Goal: Find contact information: Find contact information

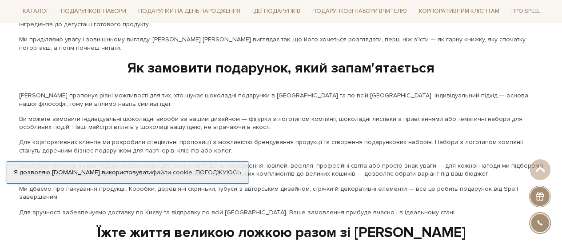
scroll to position [1510, 0]
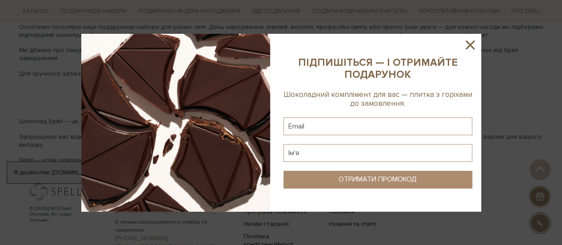
click at [470, 41] on icon at bounding box center [469, 44] width 15 height 15
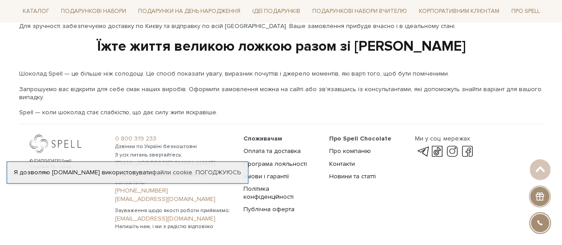
scroll to position [1571, 0]
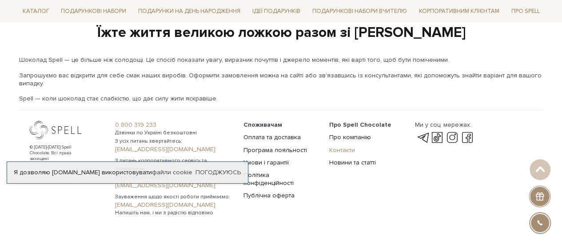
click at [343, 146] on link "Контакти" at bounding box center [342, 150] width 26 height 8
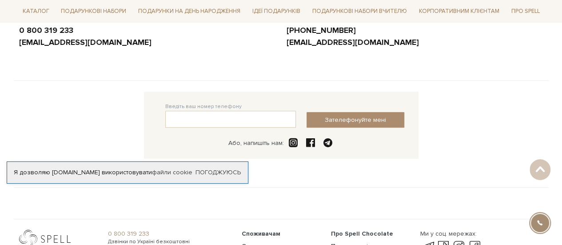
scroll to position [89, 0]
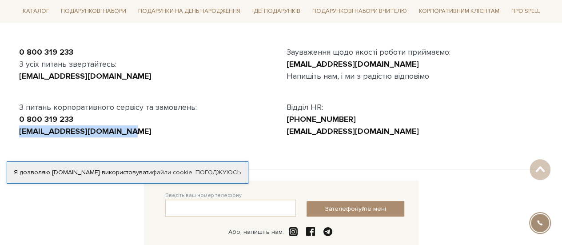
drag, startPoint x: 138, startPoint y: 129, endPoint x: 17, endPoint y: 129, distance: 120.8
click at [17, 129] on div "0 800 319 233 З усіх питань звертайтесь: [EMAIL_ADDRESS][DOMAIN_NAME] З питань …" at bounding box center [147, 91] width 267 height 91
